Goal: Information Seeking & Learning: Find specific page/section

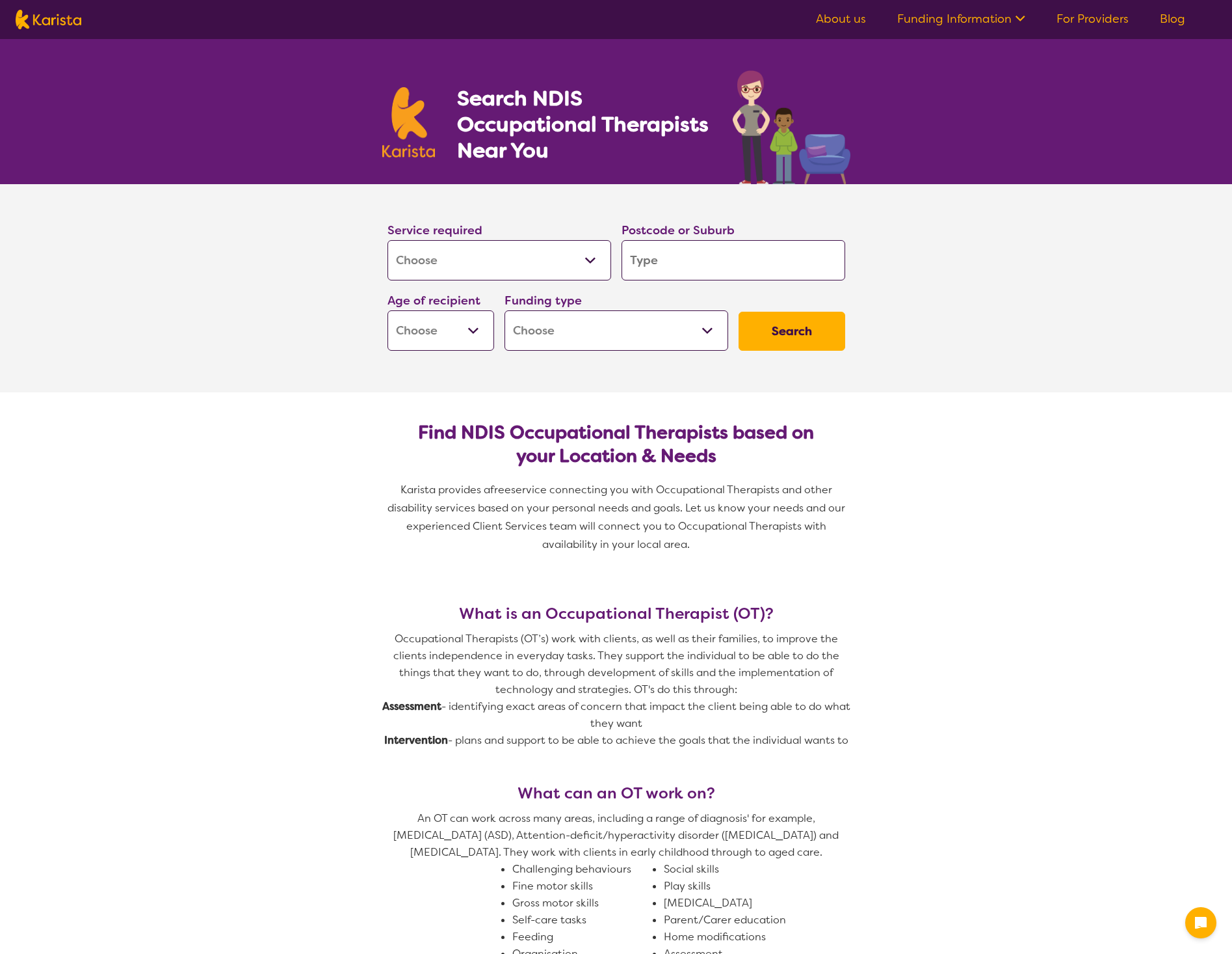
select select "[MEDICAL_DATA]"
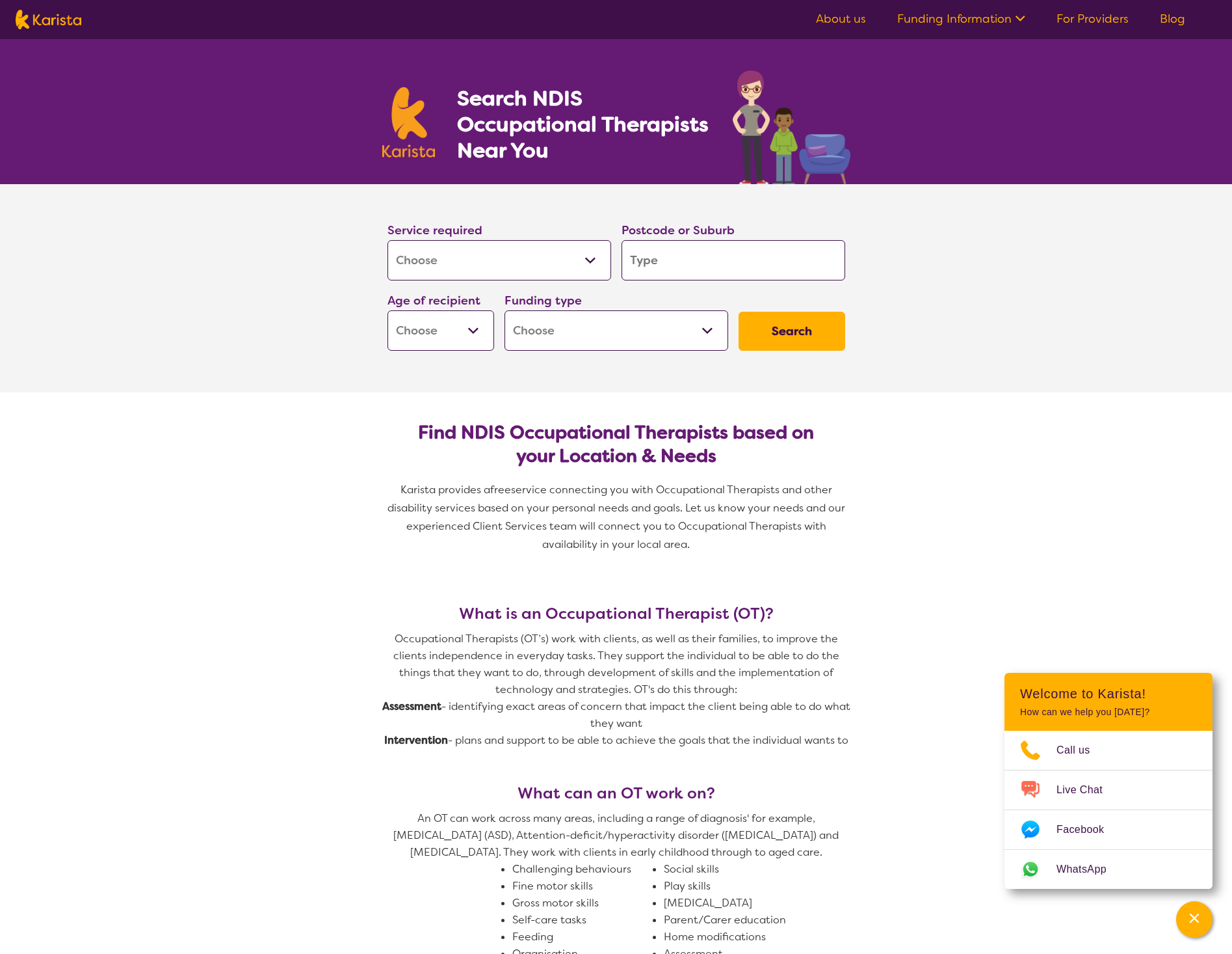
click at [639, 344] on select "Home Care Package (HCP) National Disability Insurance Scheme (NDIS) I don't know" at bounding box center [617, 330] width 224 height 40
select select "NDIS"
click at [505, 310] on select "Home Care Package (HCP) National Disability Insurance Scheme (NDIS) I don't know" at bounding box center [617, 330] width 224 height 40
select select "NDIS"
click at [697, 266] on input "search" at bounding box center [734, 260] width 224 height 40
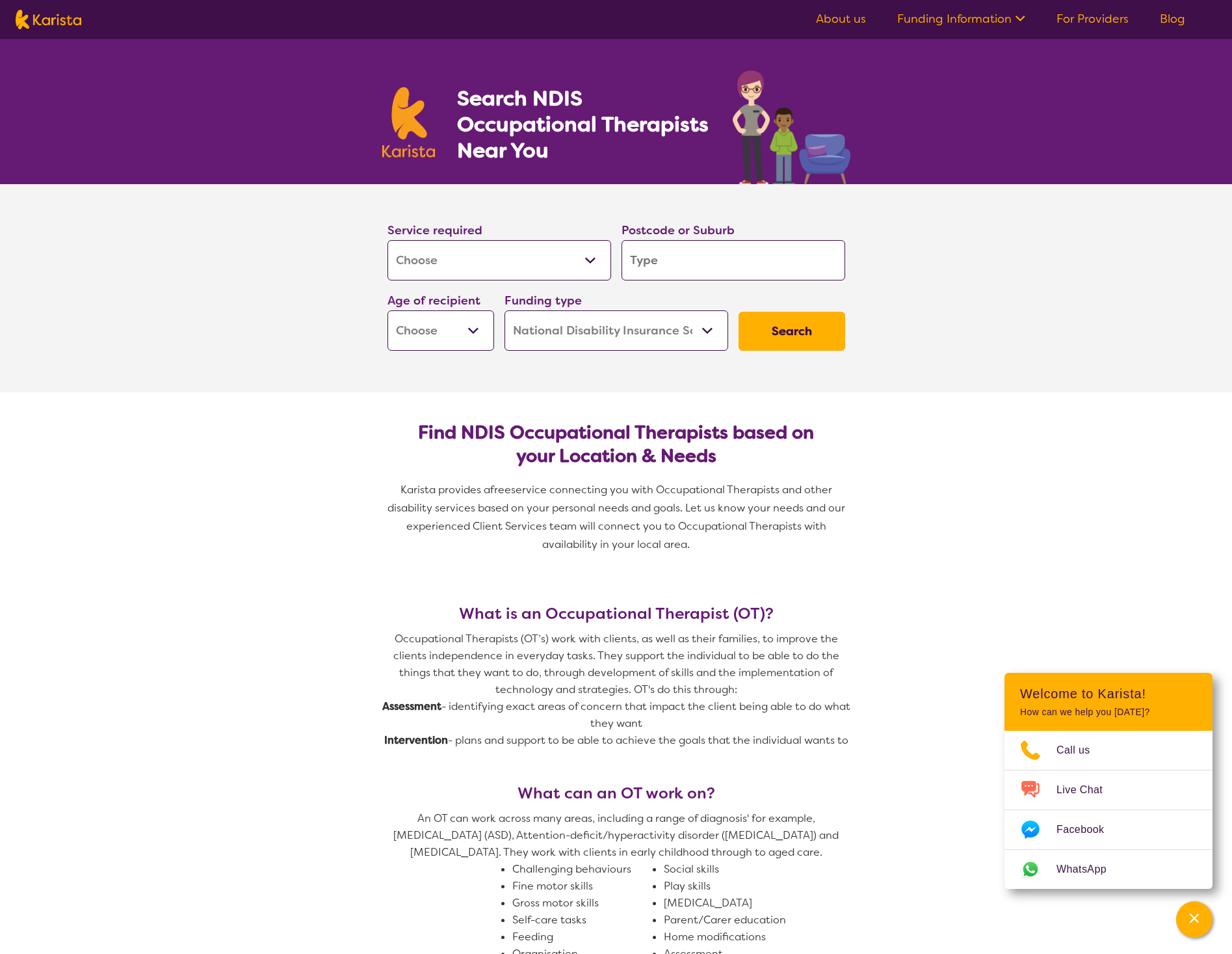
type input "4"
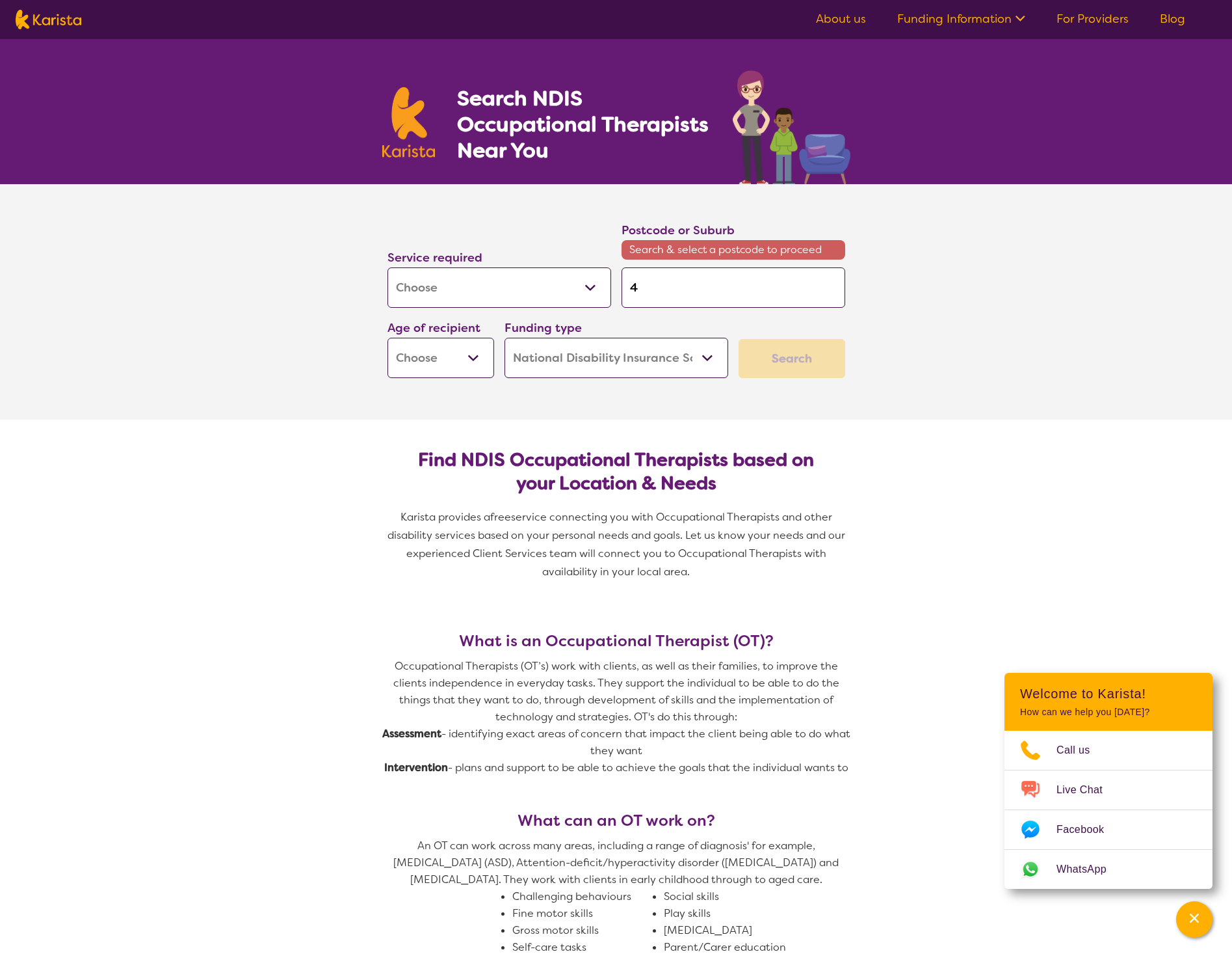
type input "43"
type input "435"
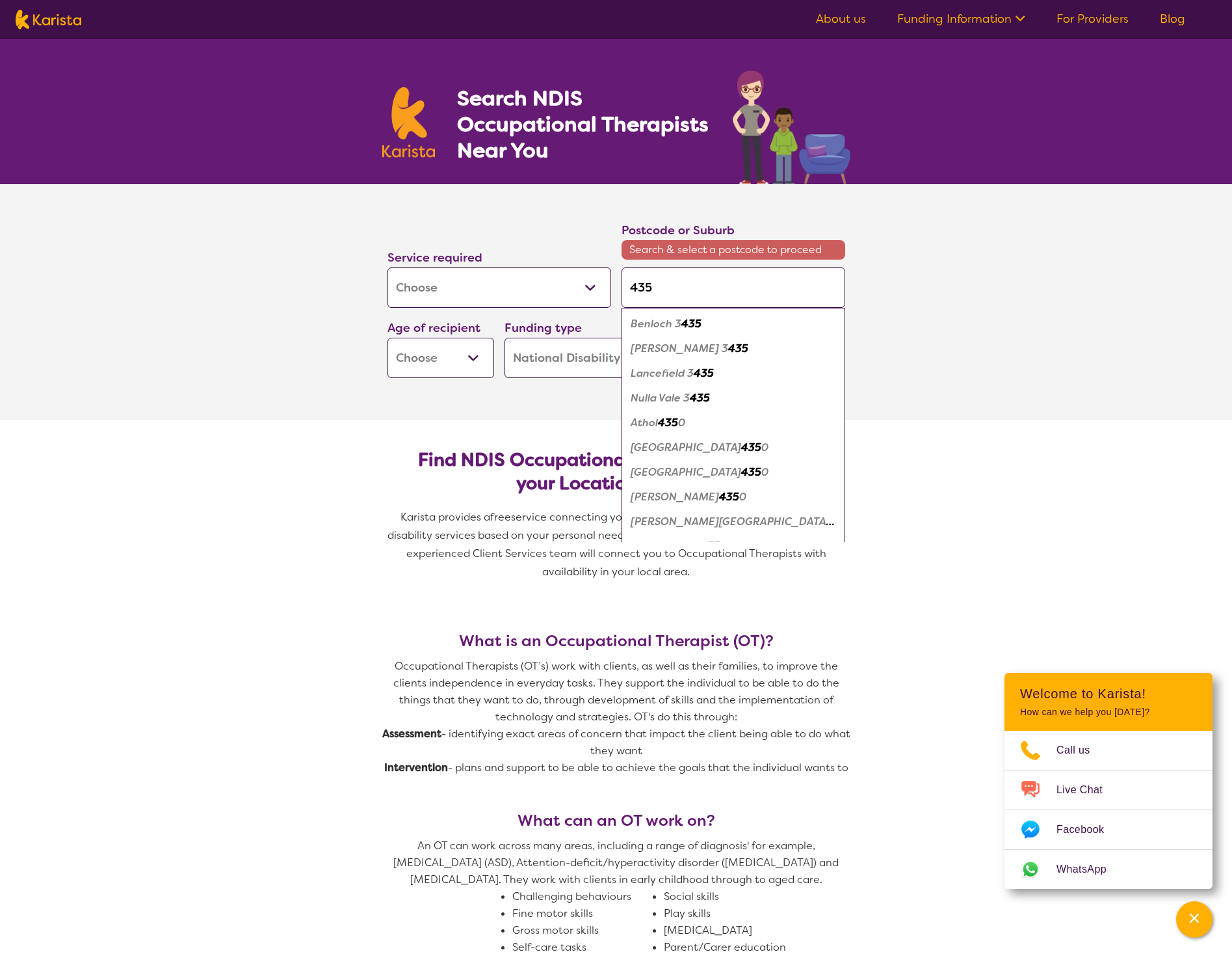
type input "4350"
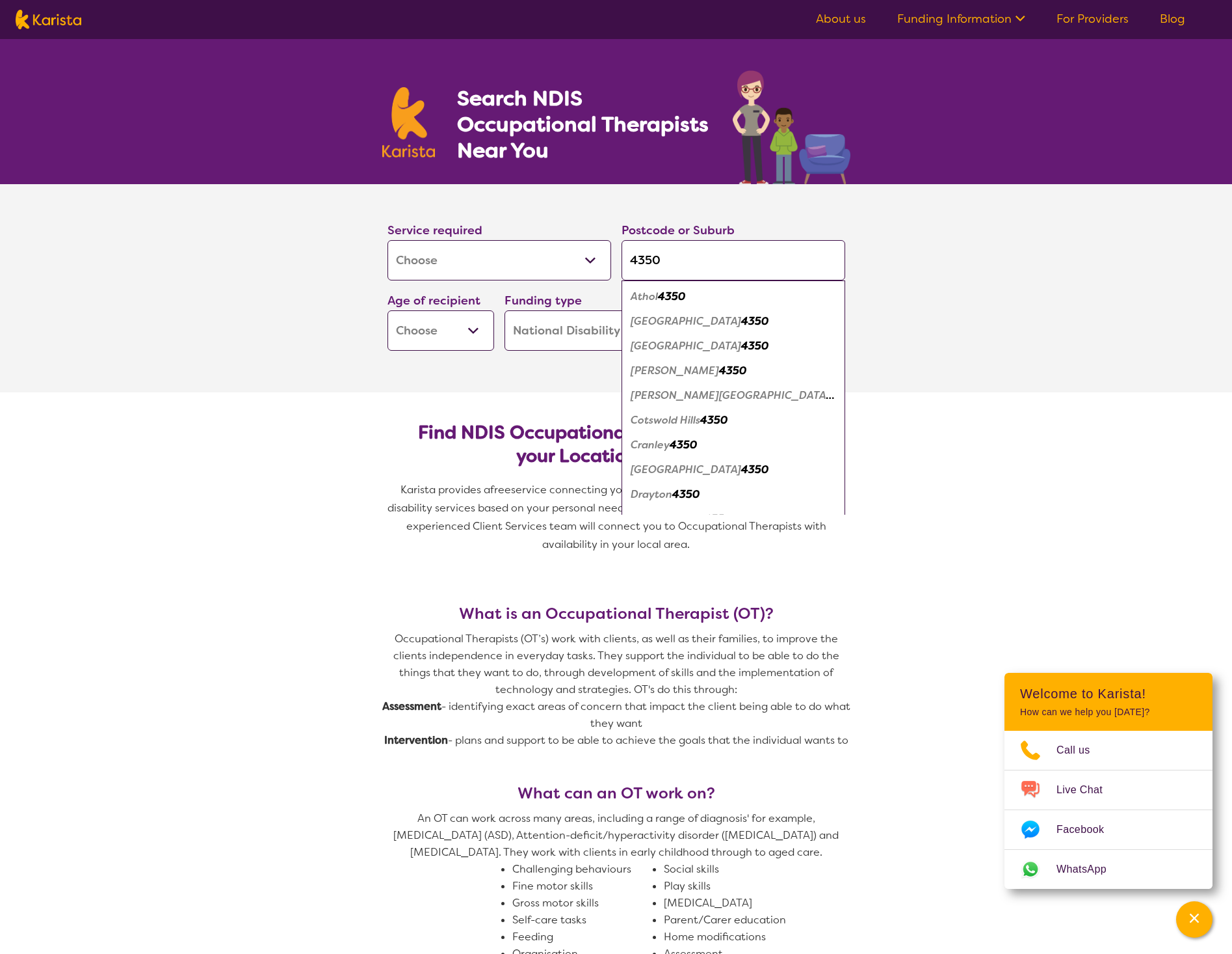
type input "4350"
click at [478, 332] on select "Early Childhood - 0 to 9 Child - 10 to 11 Adolescent - 12 to 17 Adult - 18 to 6…" at bounding box center [440, 330] width 107 height 40
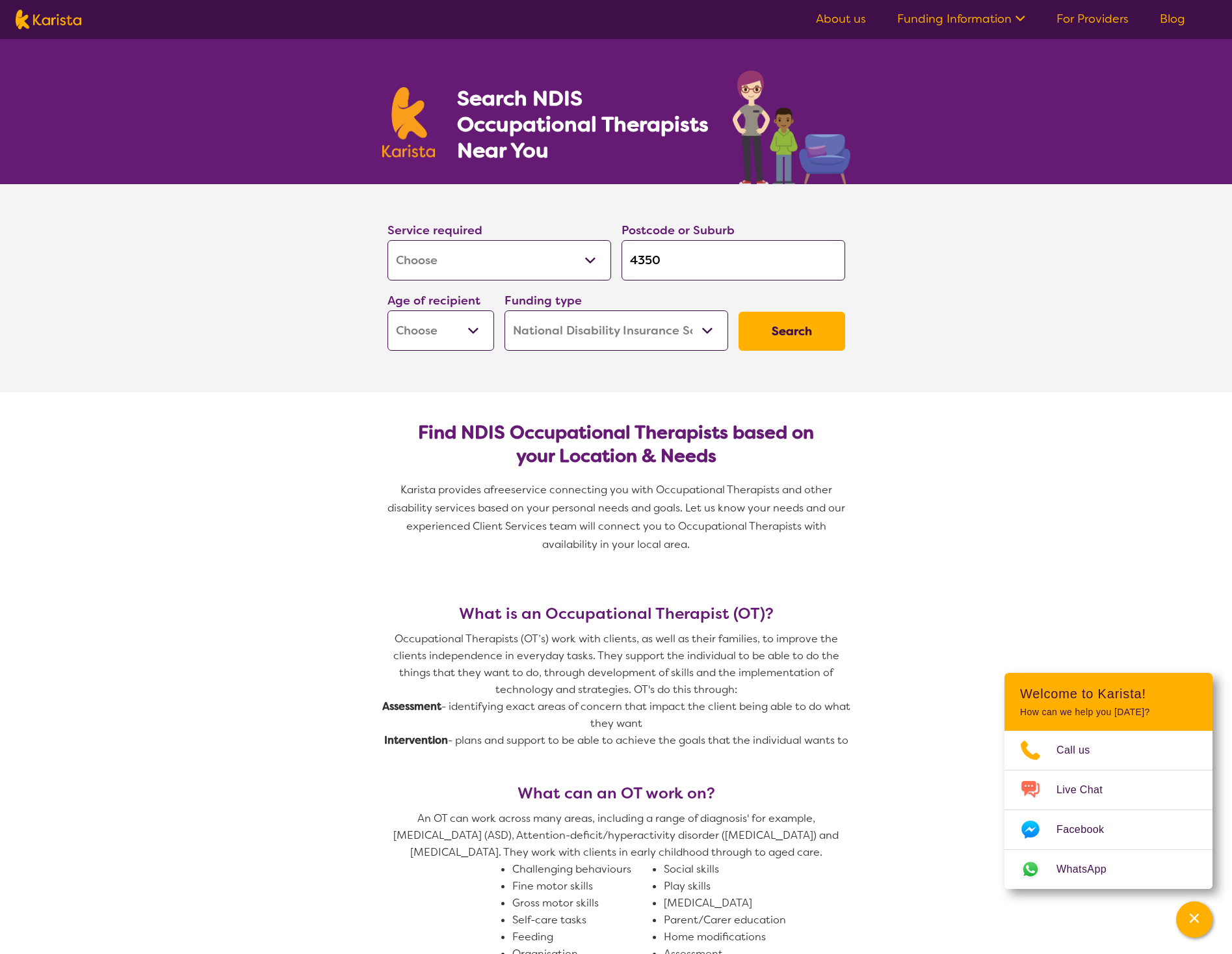
select select "AD"
click at [387, 310] on select "Early Childhood - 0 to 9 Child - 10 to 11 Adolescent - 12 to 17 Adult - 18 to 6…" at bounding box center [440, 330] width 107 height 40
select select "AD"
click at [807, 329] on button "Search" at bounding box center [792, 332] width 107 height 39
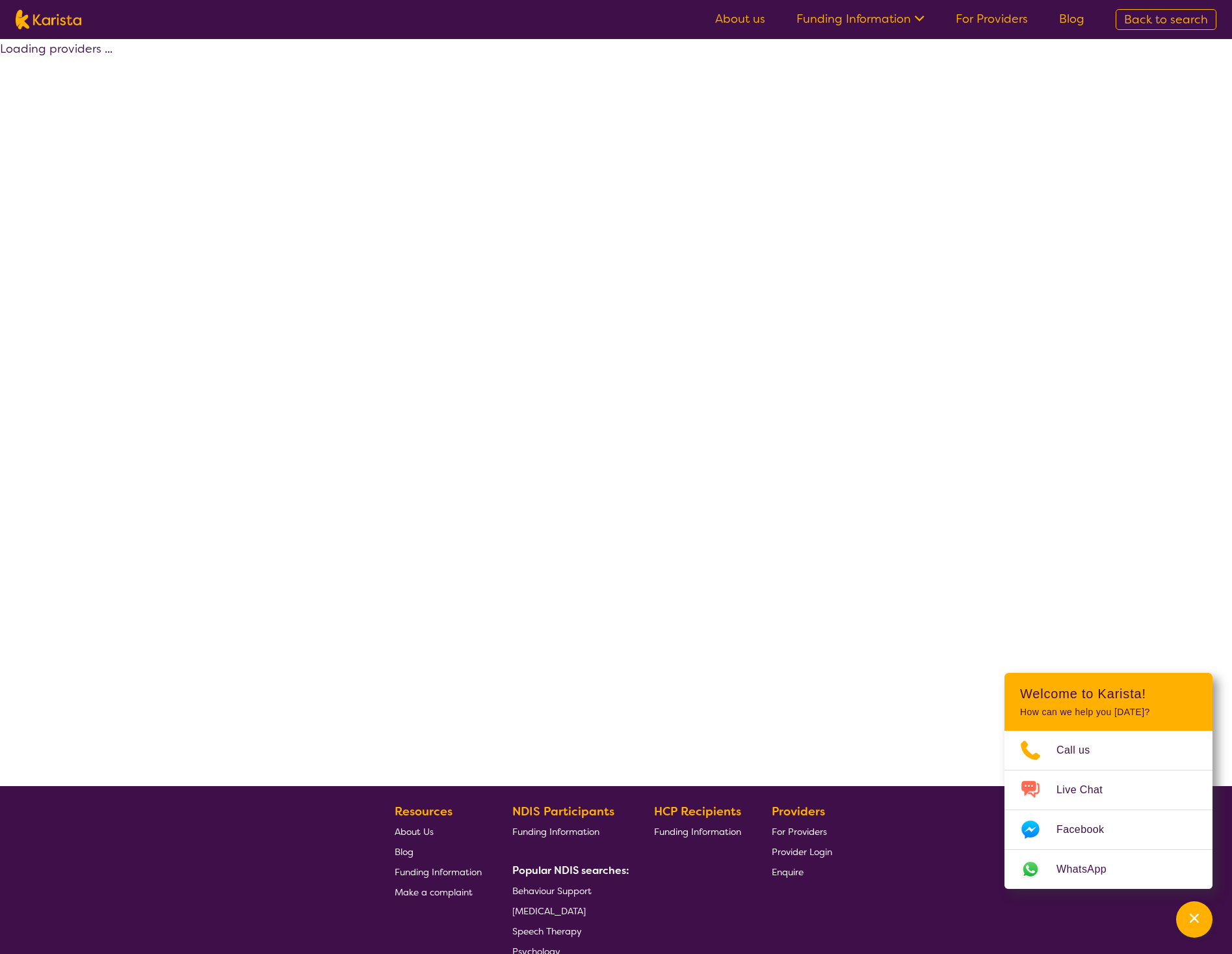
select select "by_score"
